Goal: Task Accomplishment & Management: Manage account settings

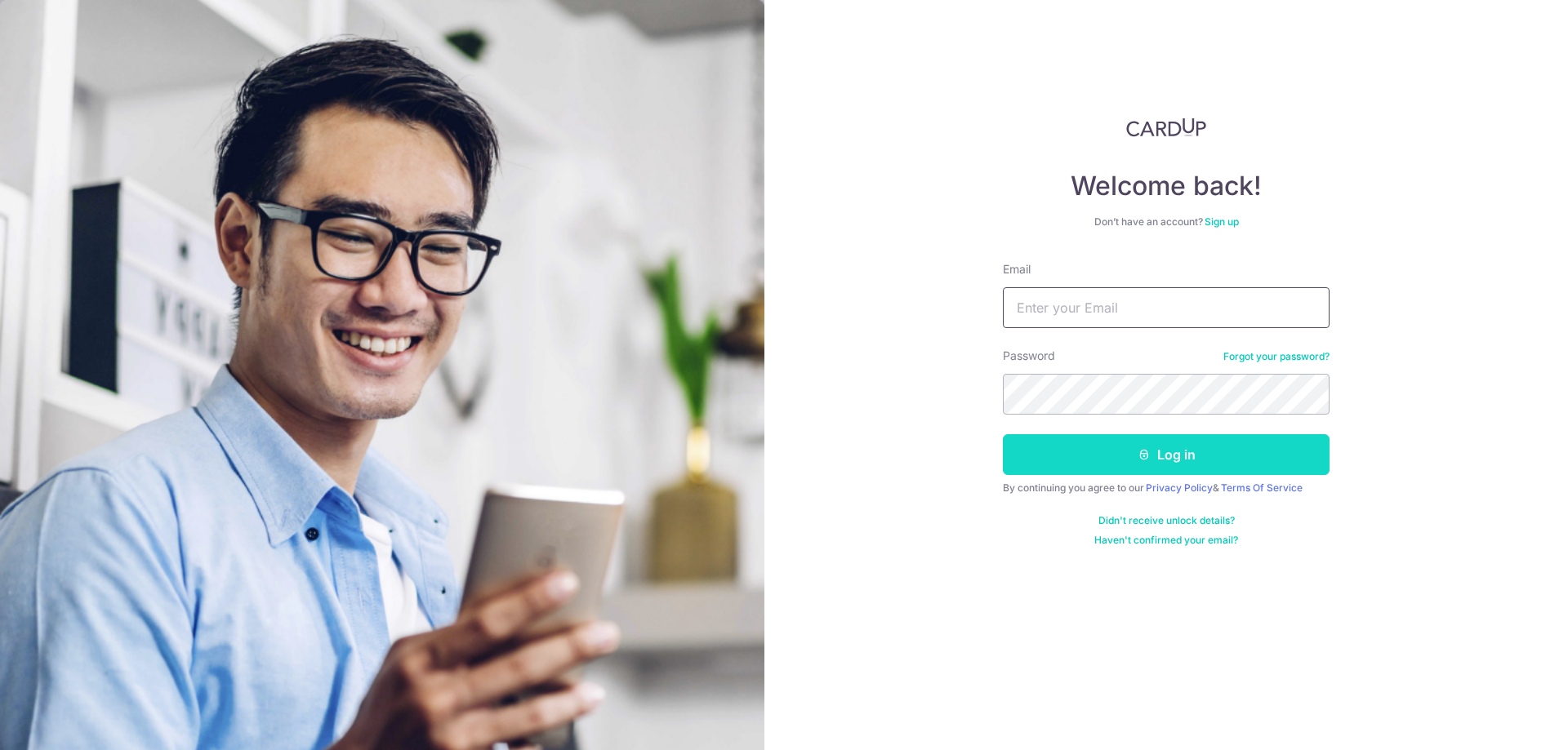
type input "[EMAIL_ADDRESS][DOMAIN_NAME]"
click at [1096, 457] on button "Log in" at bounding box center [1165, 454] width 327 height 41
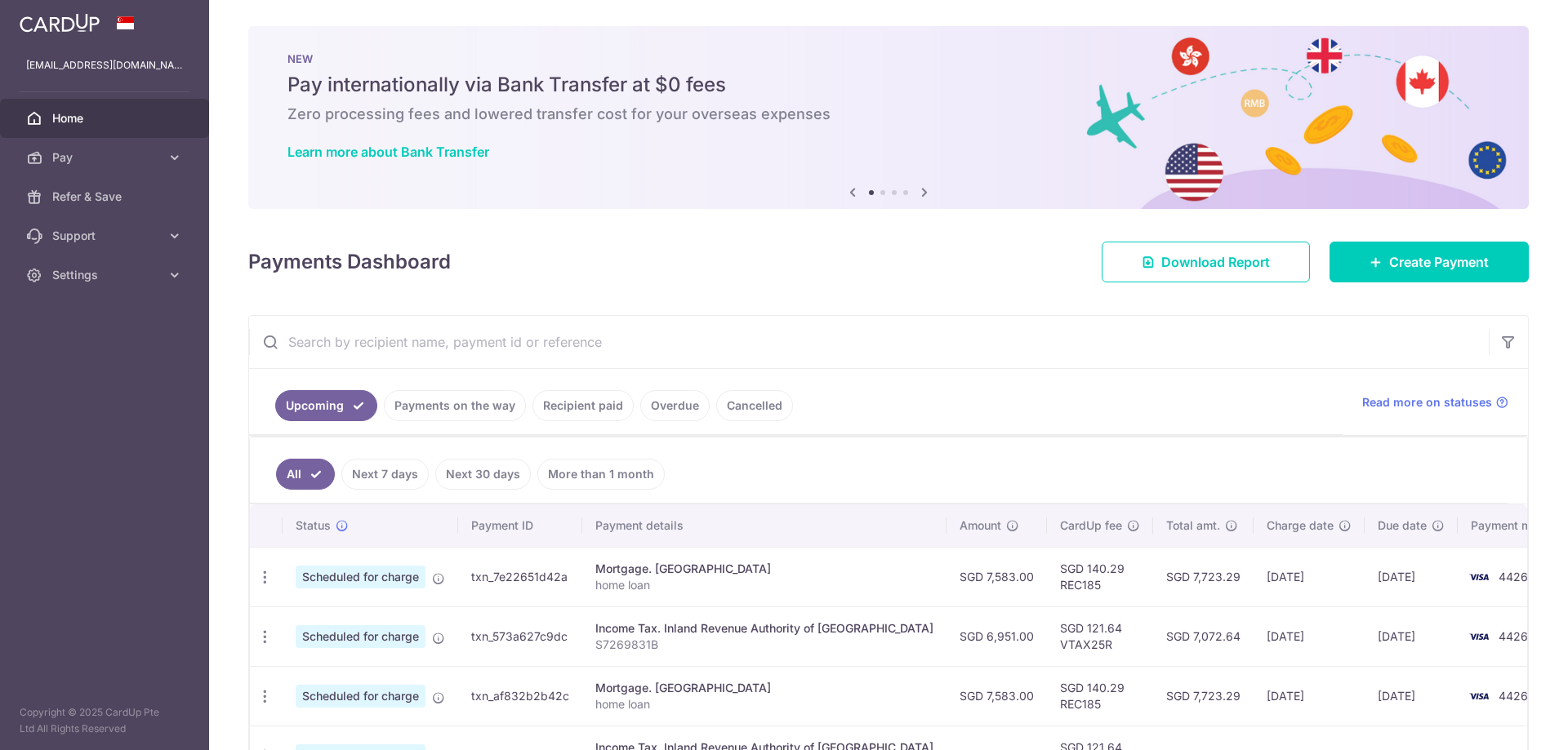
click at [595, 406] on link "Recipient paid" at bounding box center [583, 405] width 101 height 31
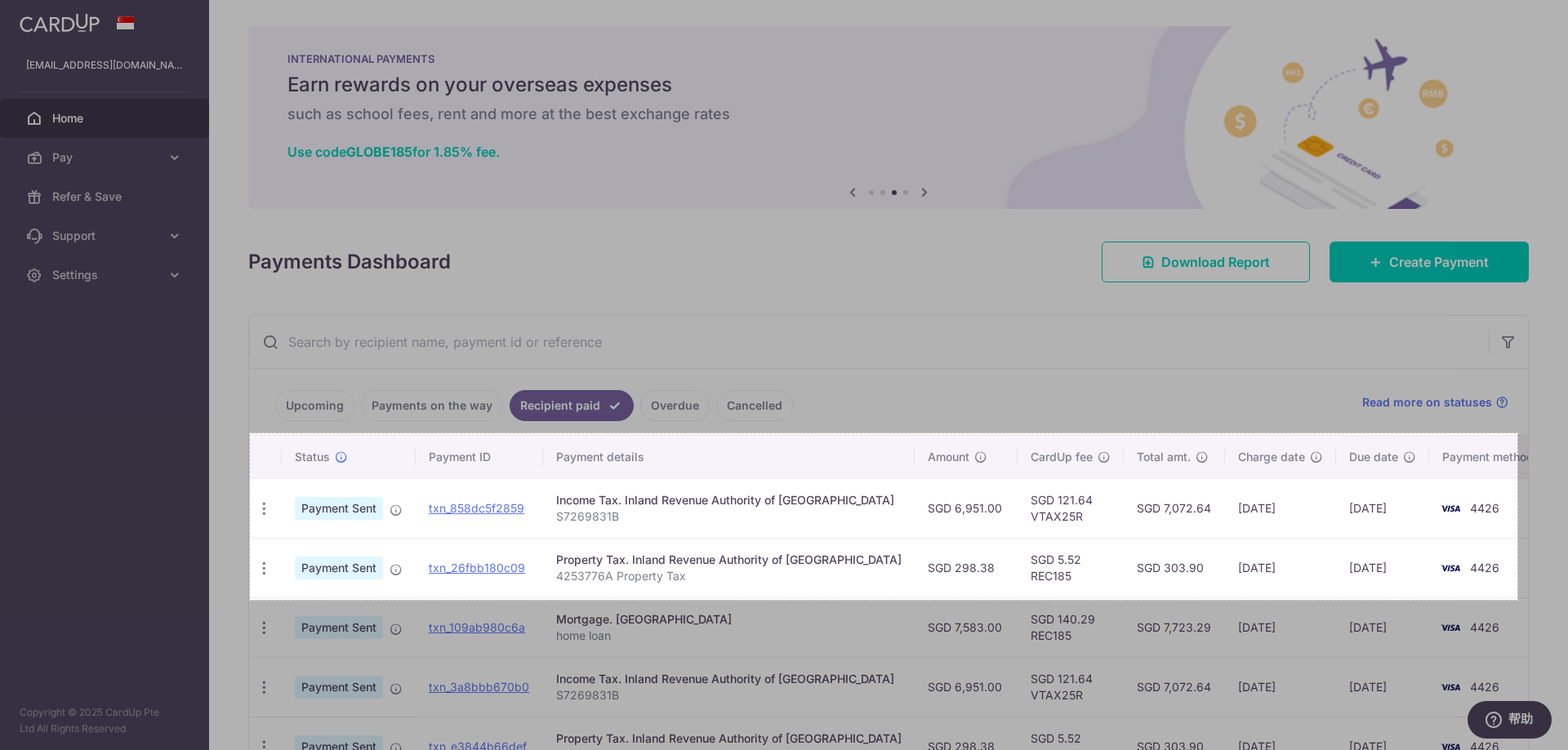
drag, startPoint x: 300, startPoint y: 433, endPoint x: 1518, endPoint y: 600, distance: 1229.4
click at [1518, 600] on div "1552 X 204" at bounding box center [784, 375] width 1568 height 750
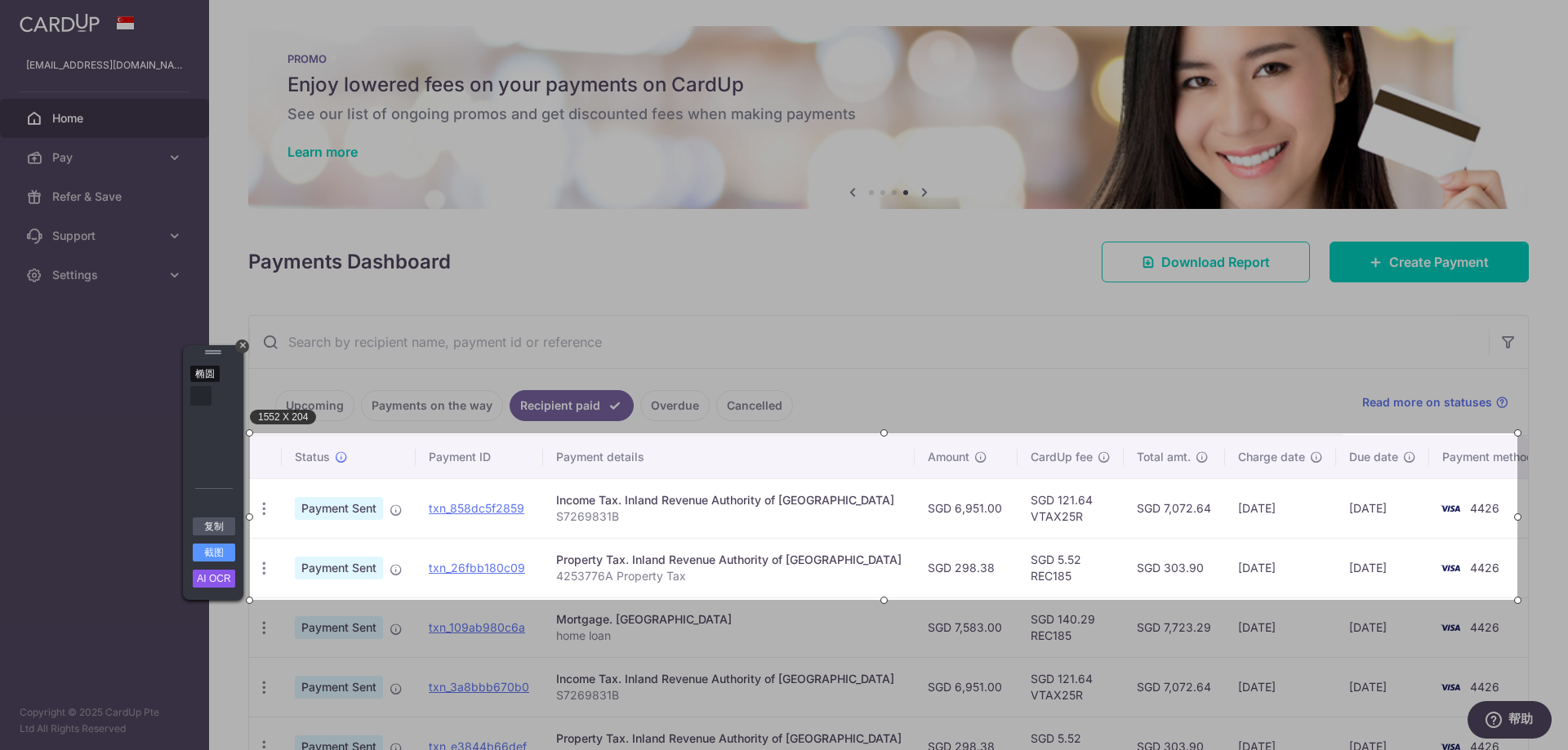
click at [204, 394] on div "椭圆" at bounding box center [201, 396] width 21 height 20
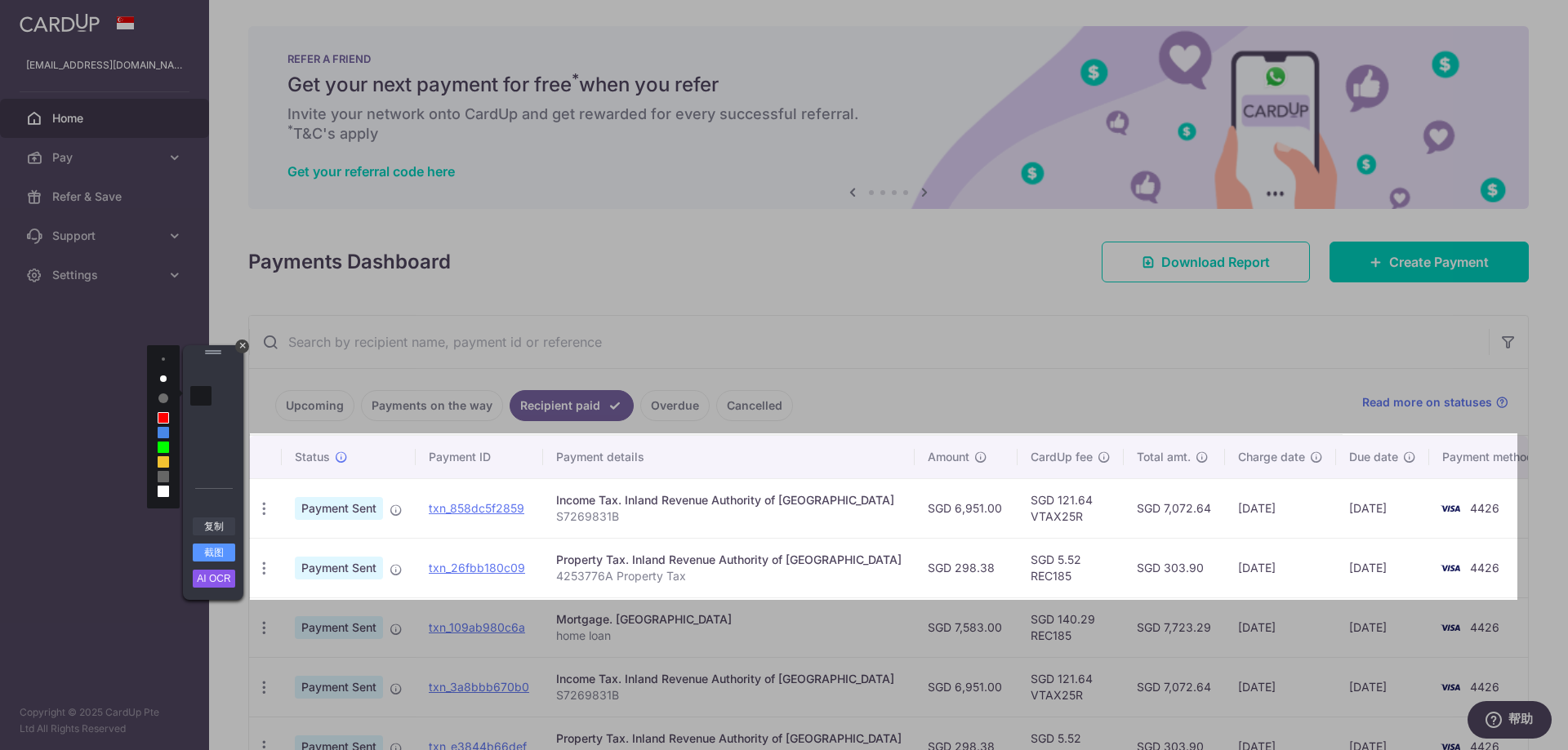
click at [209, 529] on link "复制" at bounding box center [213, 526] width 43 height 18
